Goal: Share content: Share content

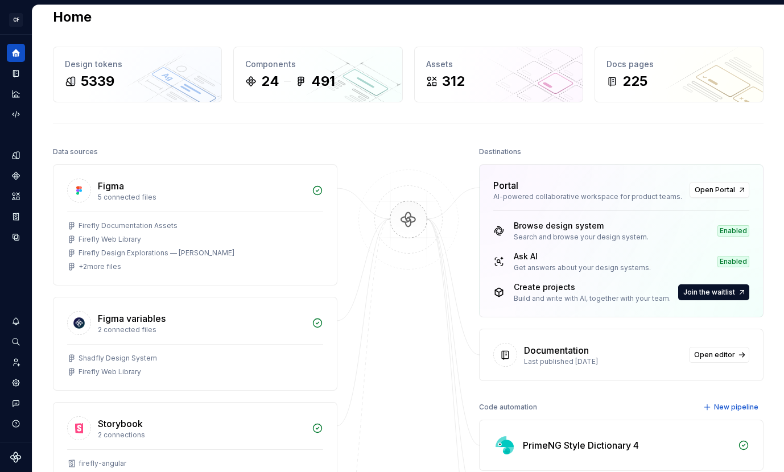
scroll to position [20, 0]
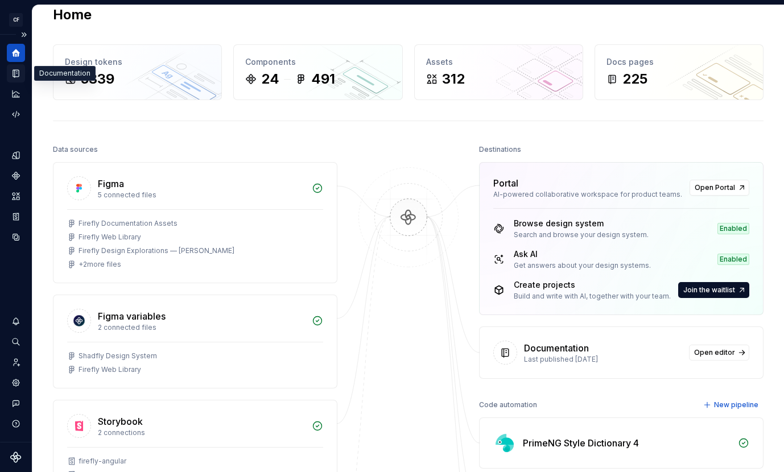
click at [12, 72] on icon "Documentation" at bounding box center [16, 73] width 10 height 10
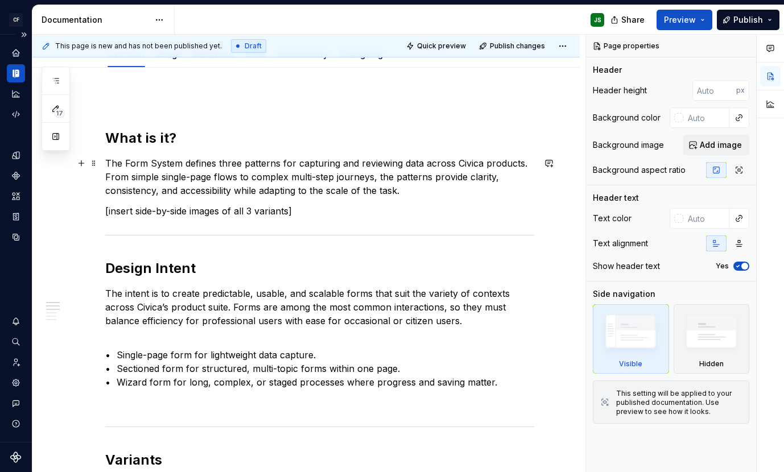
scroll to position [134, 0]
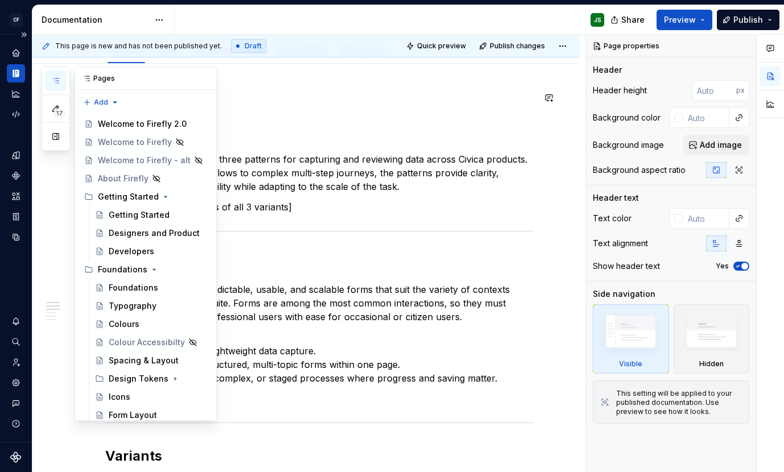
click at [60, 89] on button "button" at bounding box center [55, 81] width 20 height 20
click at [752, 14] on span "Publish" at bounding box center [748, 19] width 30 height 11
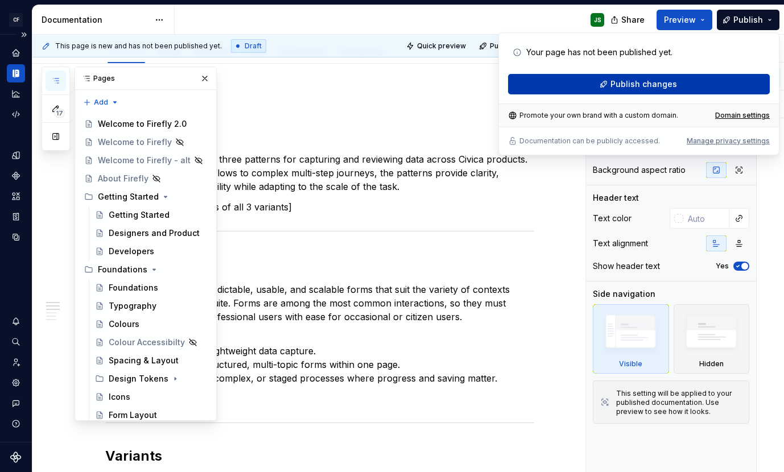
click at [661, 86] on span "Publish changes" at bounding box center [643, 83] width 67 height 11
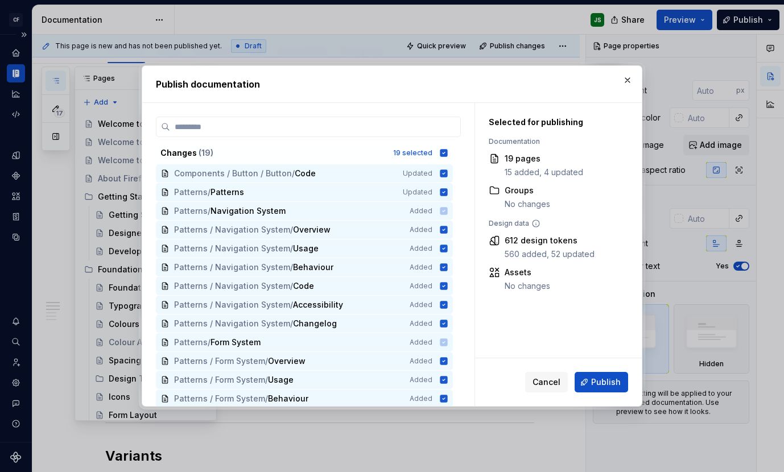
click at [598, 380] on span "Publish" at bounding box center [606, 381] width 30 height 11
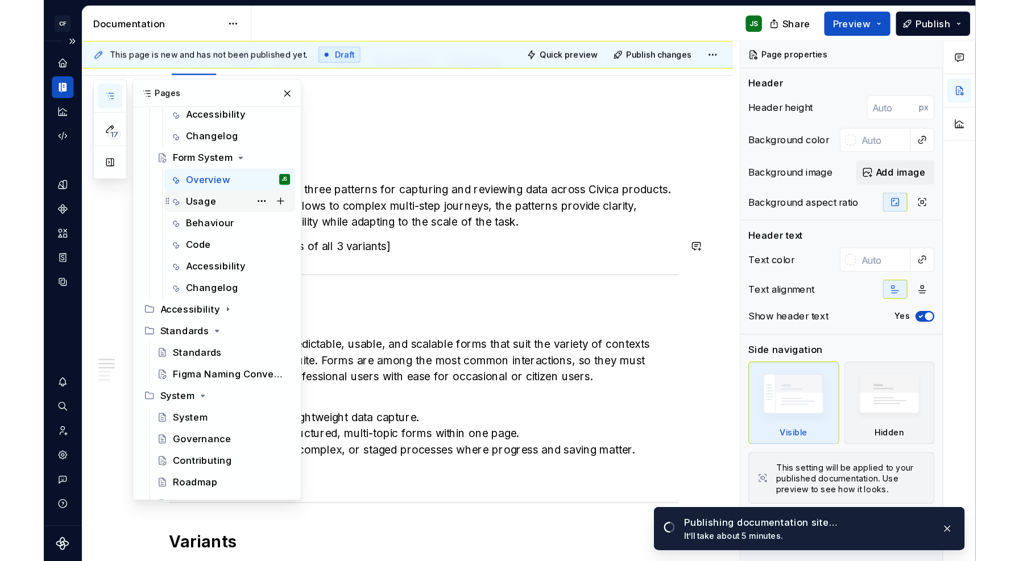
scroll to position [484, 0]
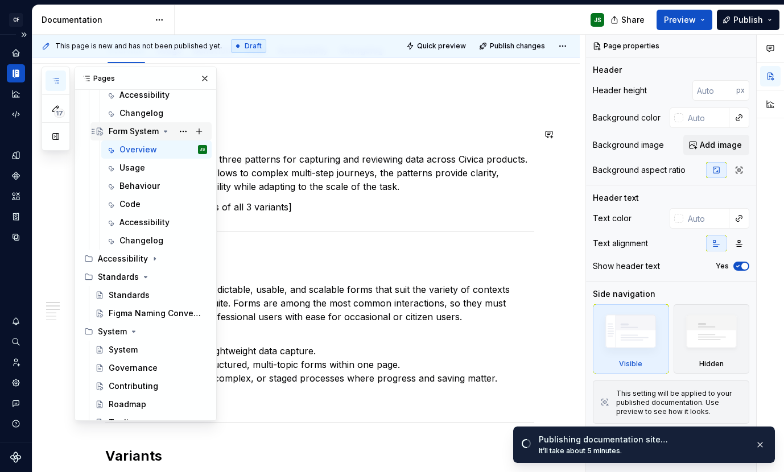
click at [139, 133] on div "Form System" at bounding box center [134, 131] width 50 height 11
click at [138, 146] on div "Overview" at bounding box center [138, 149] width 38 height 11
click at [138, 147] on div "Overview" at bounding box center [138, 149] width 38 height 11
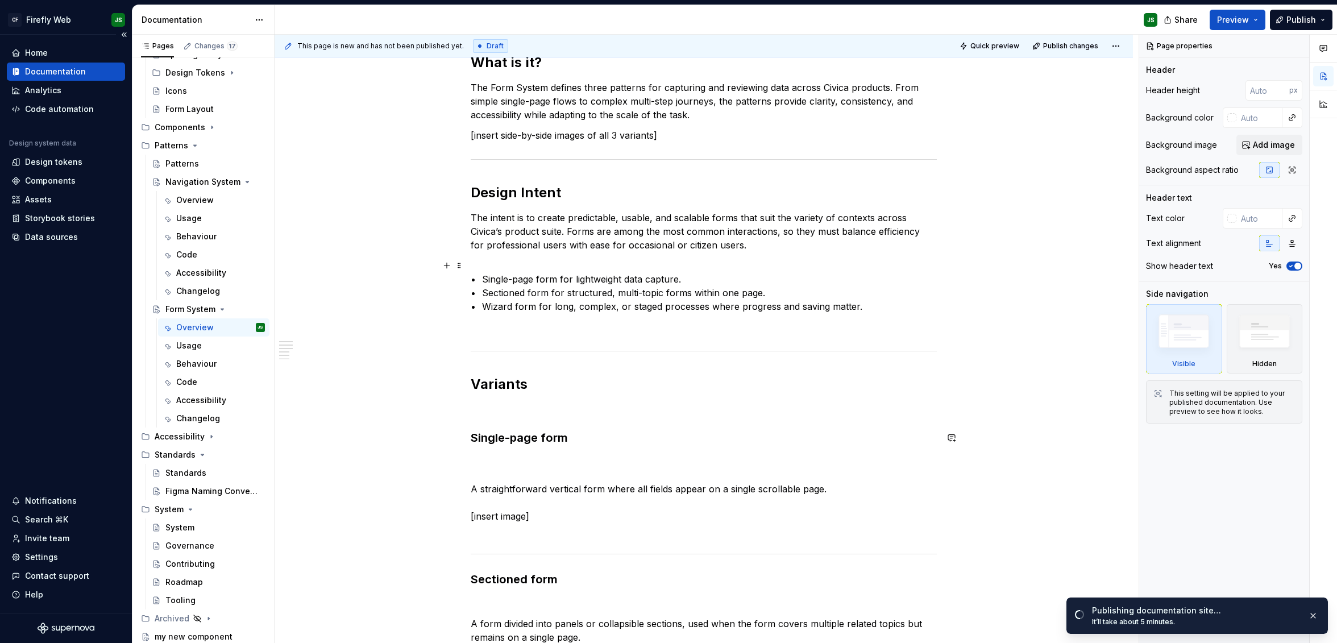
scroll to position [0, 0]
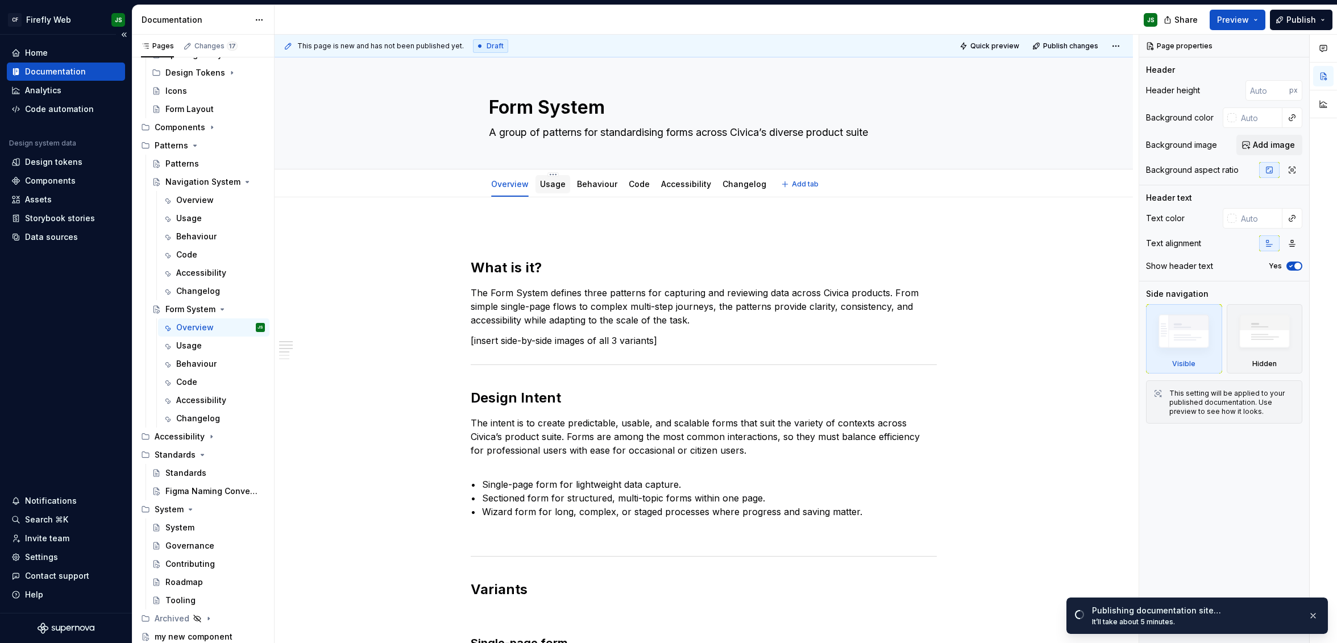
click at [546, 189] on div "Usage" at bounding box center [553, 184] width 26 height 11
click at [556, 188] on link "Usage" at bounding box center [553, 184] width 26 height 10
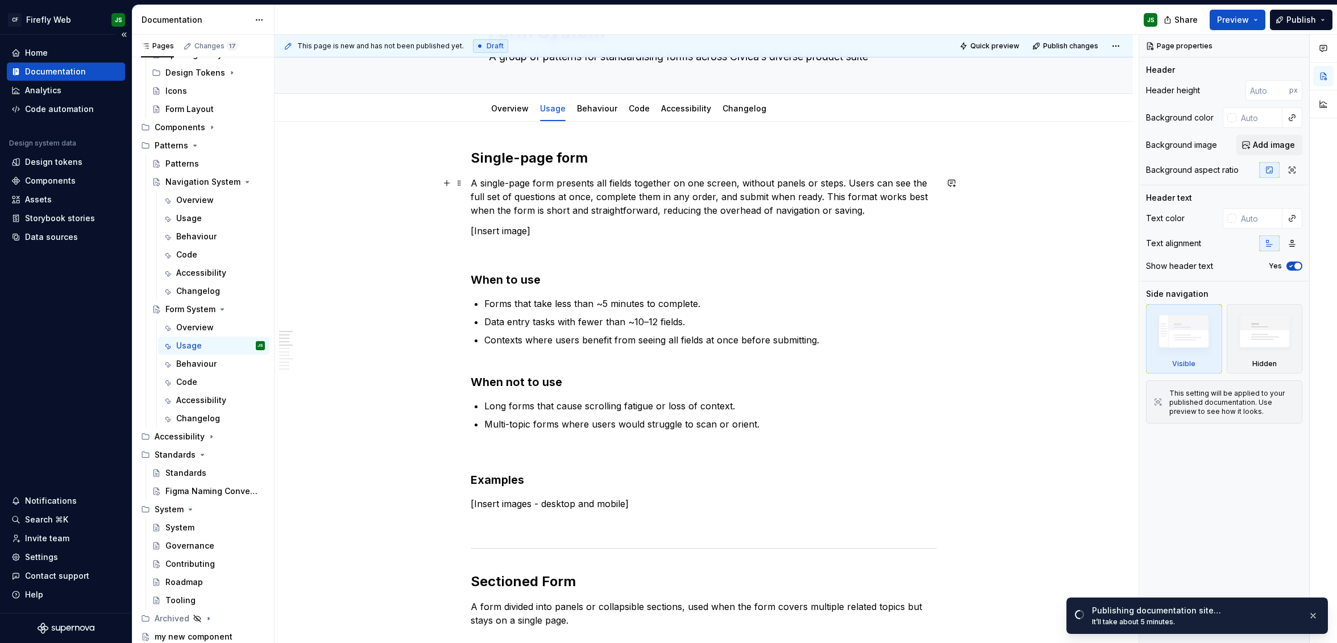
scroll to position [69, 0]
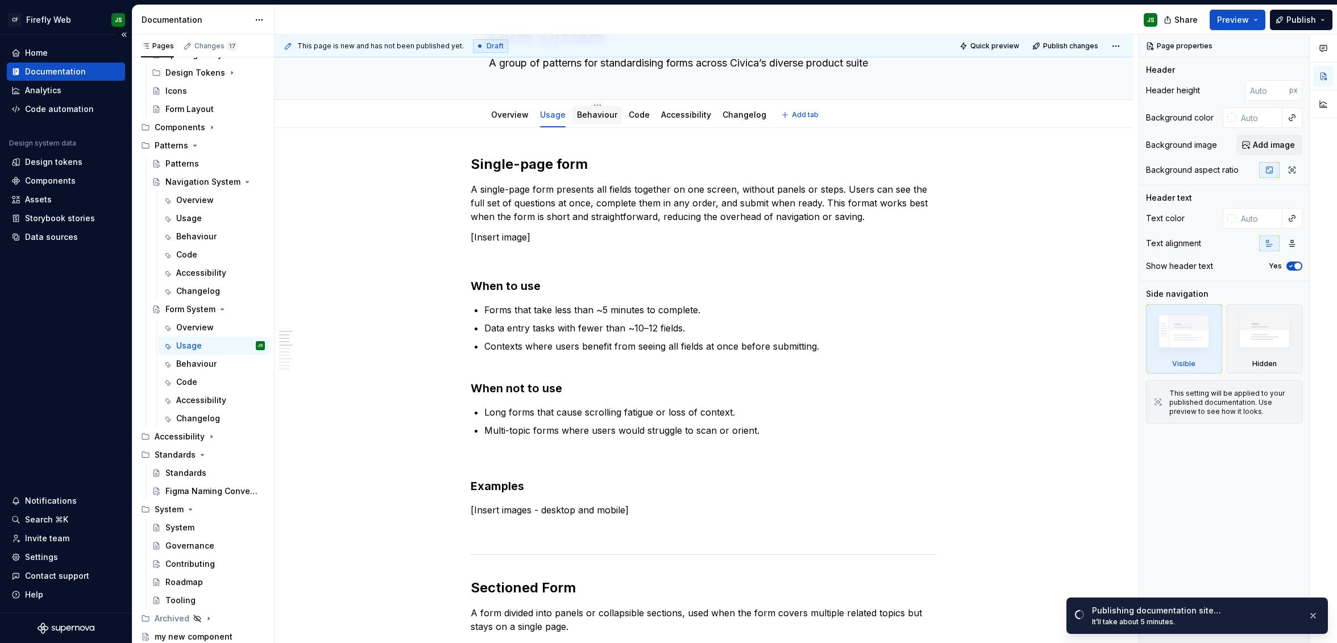
click at [594, 117] on link "Behaviour" at bounding box center [597, 115] width 40 height 10
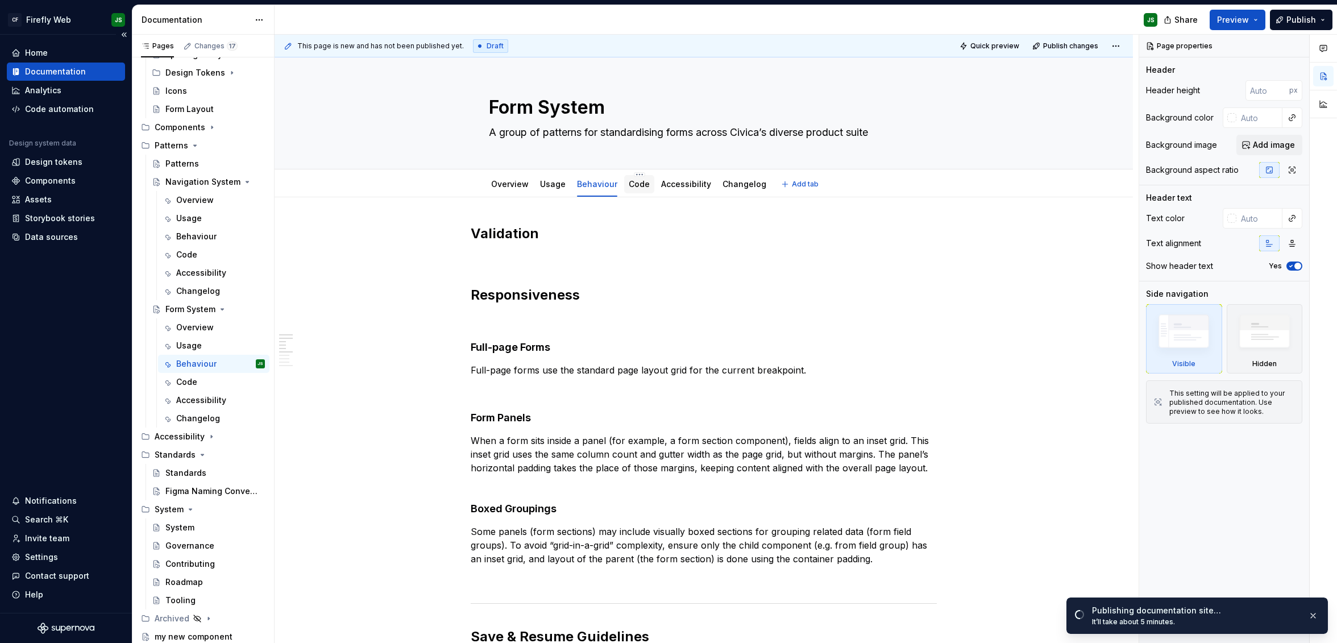
click at [643, 182] on link "Code" at bounding box center [639, 184] width 21 height 10
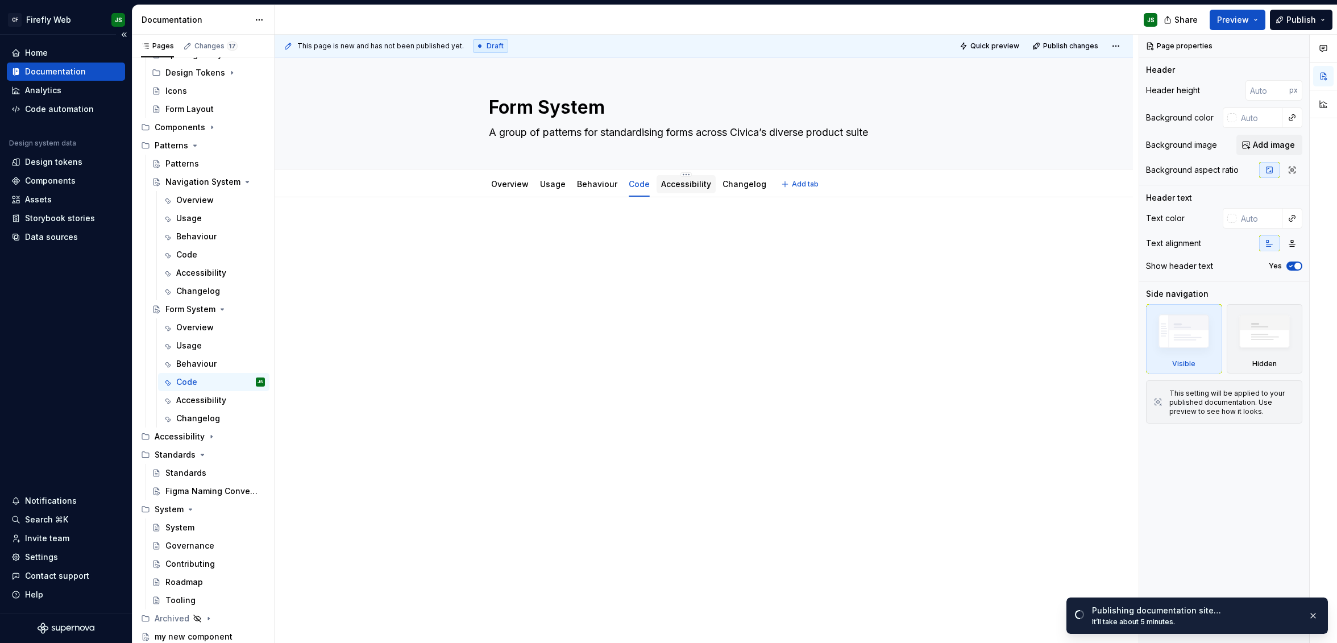
click at [675, 187] on link "Accessibility" at bounding box center [686, 184] width 50 height 10
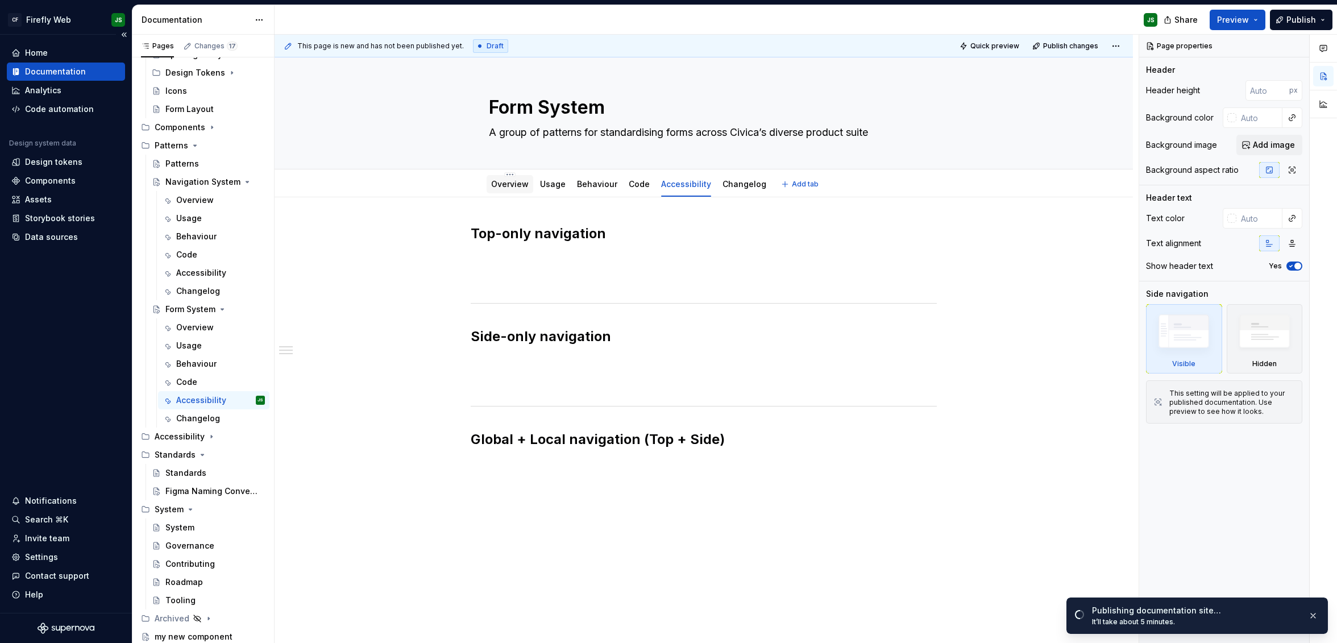
click at [512, 192] on div "Overview" at bounding box center [510, 184] width 47 height 18
click at [513, 184] on link "Overview" at bounding box center [510, 184] width 38 height 10
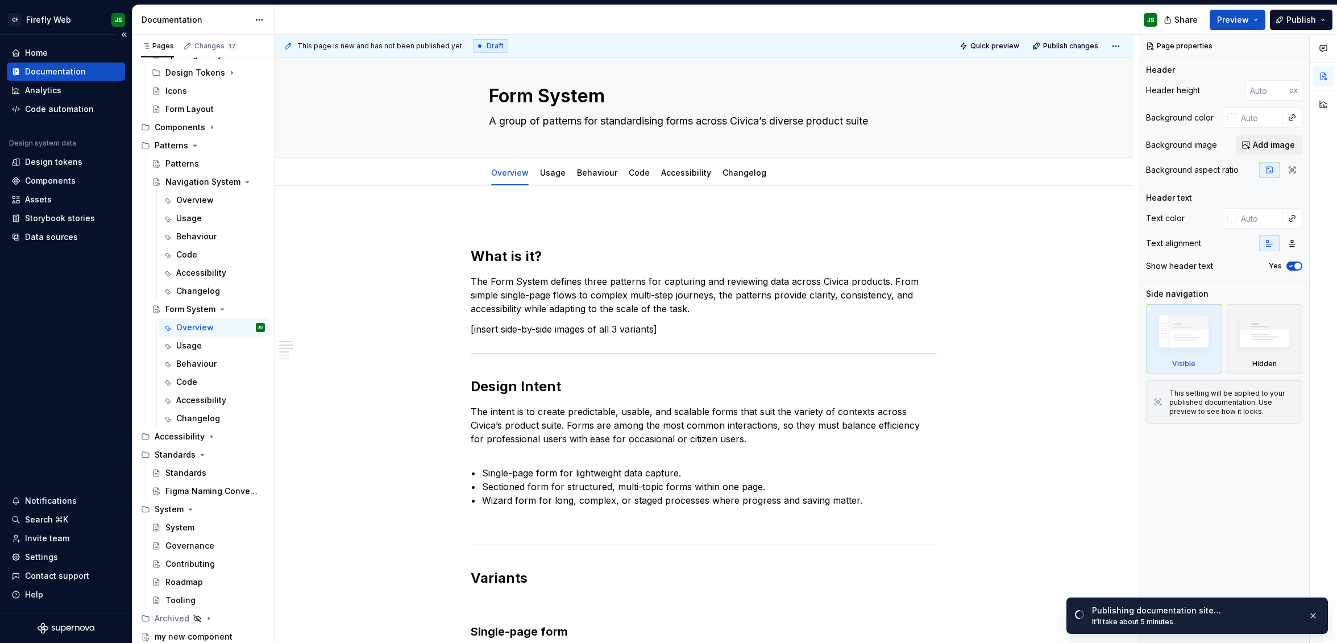
scroll to position [12, 0]
click at [783, 18] on span "Share" at bounding box center [1186, 19] width 23 height 11
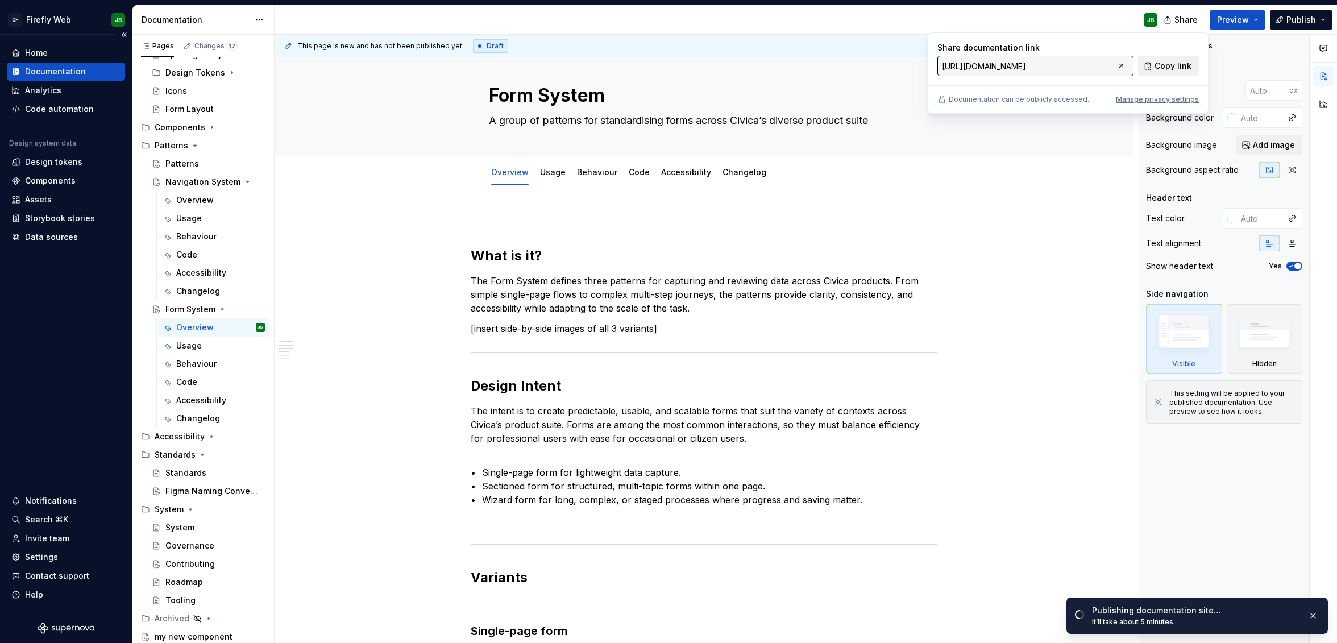
click at [783, 67] on span "Copy link" at bounding box center [1173, 65] width 37 height 11
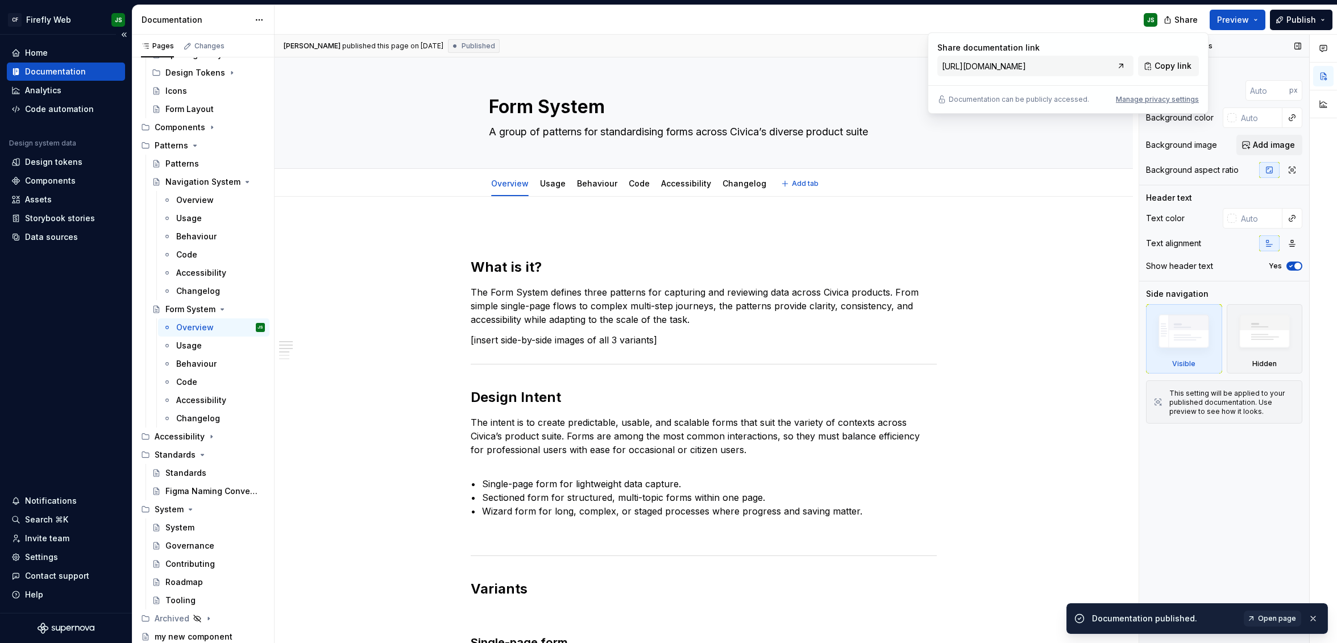
scroll to position [0, 0]
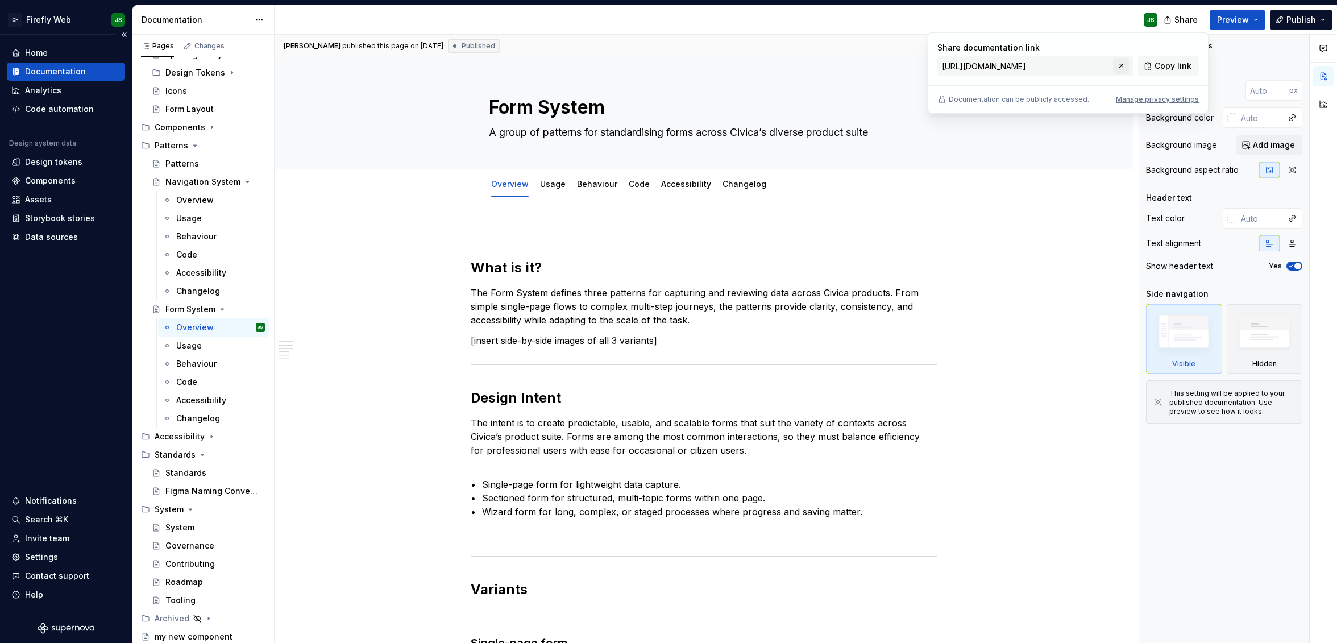
click at [783, 68] on link at bounding box center [1121, 66] width 16 height 16
type textarea "*"
